Goal: Task Accomplishment & Management: Use online tool/utility

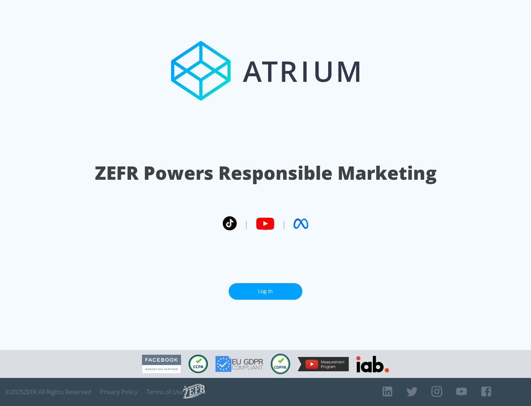
click at [265, 291] on link "Log In" at bounding box center [266, 291] width 74 height 17
